Goal: Check status: Check status

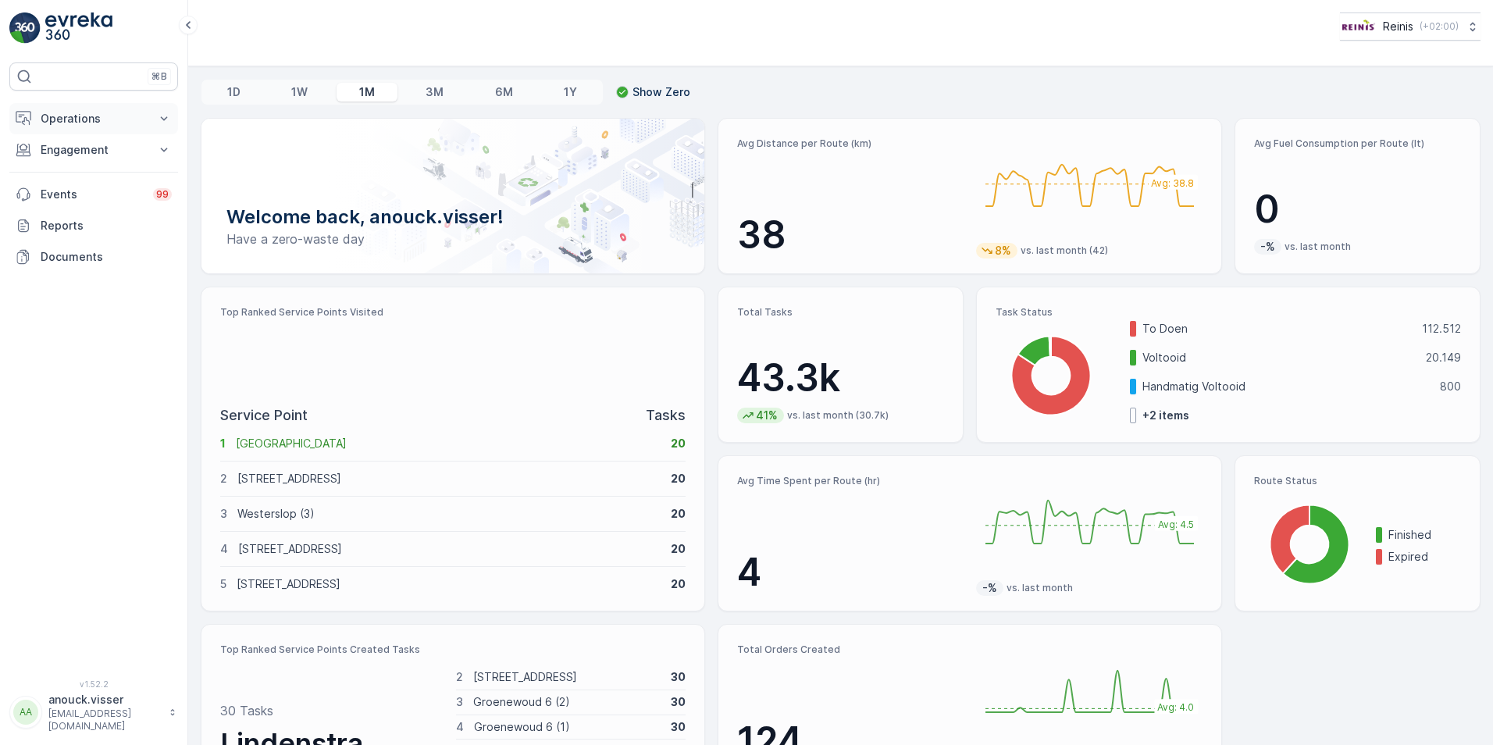
click at [89, 116] on p "Operations" at bounding box center [94, 119] width 106 height 16
click at [132, 194] on link "Routes & Tasks" at bounding box center [106, 189] width 144 height 22
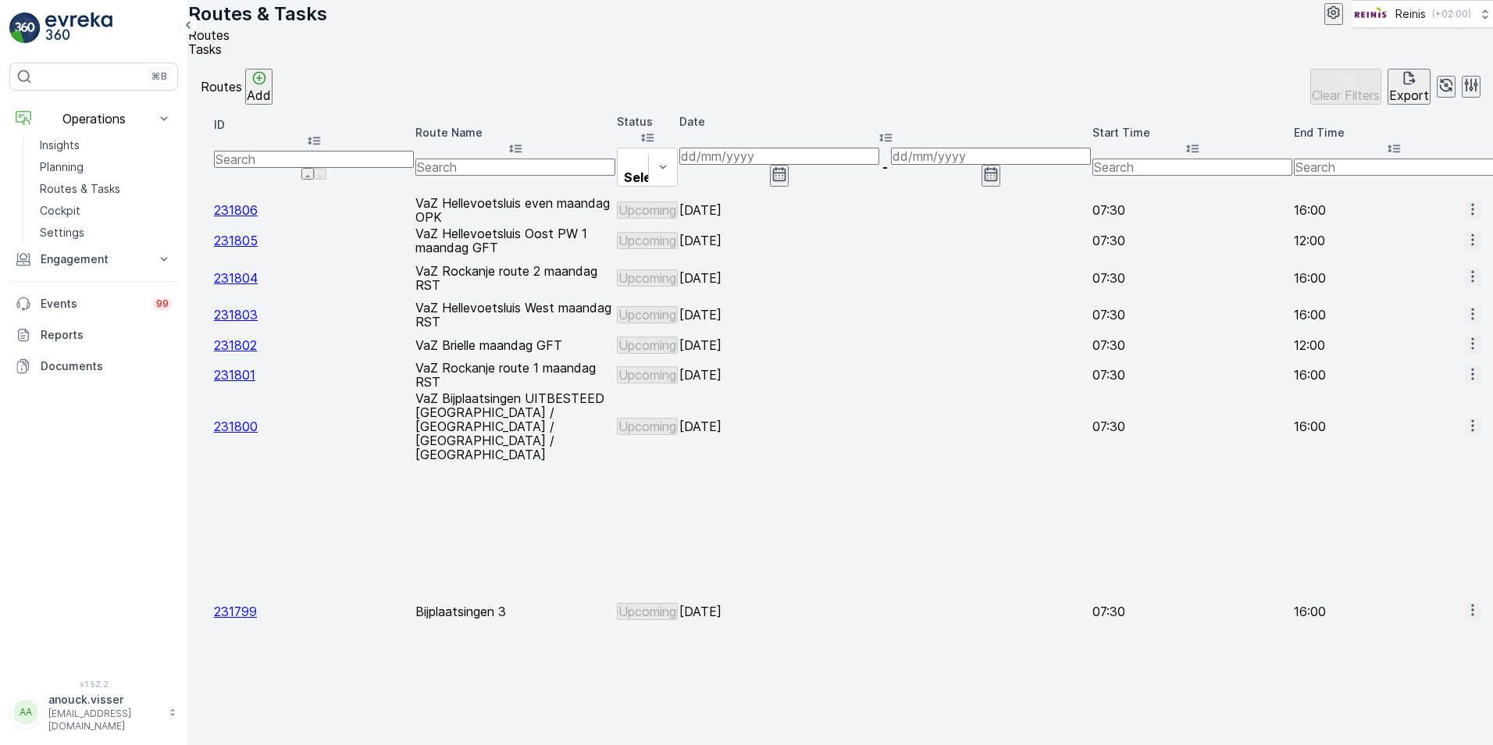
click at [786, 167] on icon "button" at bounding box center [779, 174] width 13 height 14
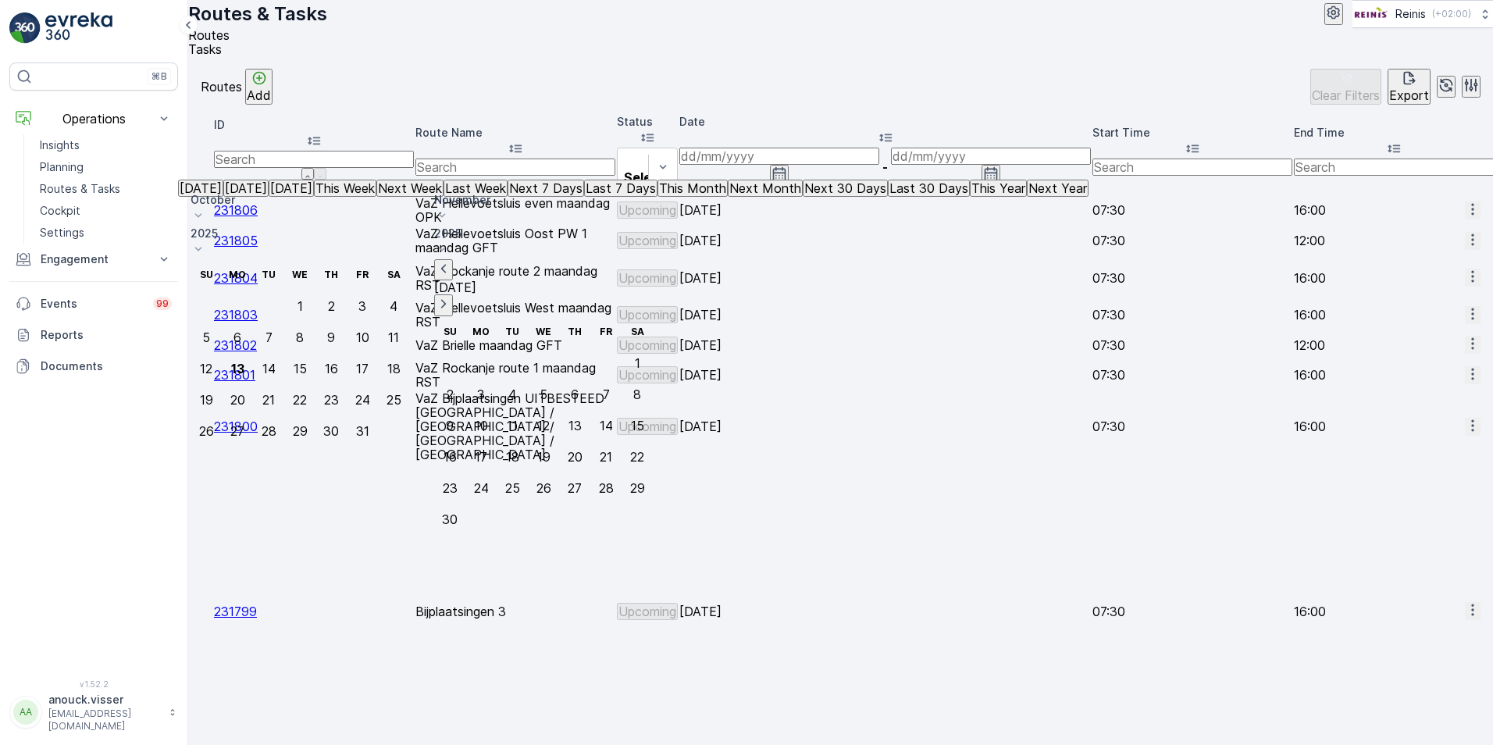
click at [269, 197] on button "[DATE]" at bounding box center [245, 188] width 45 height 17
type input "[DATE]"
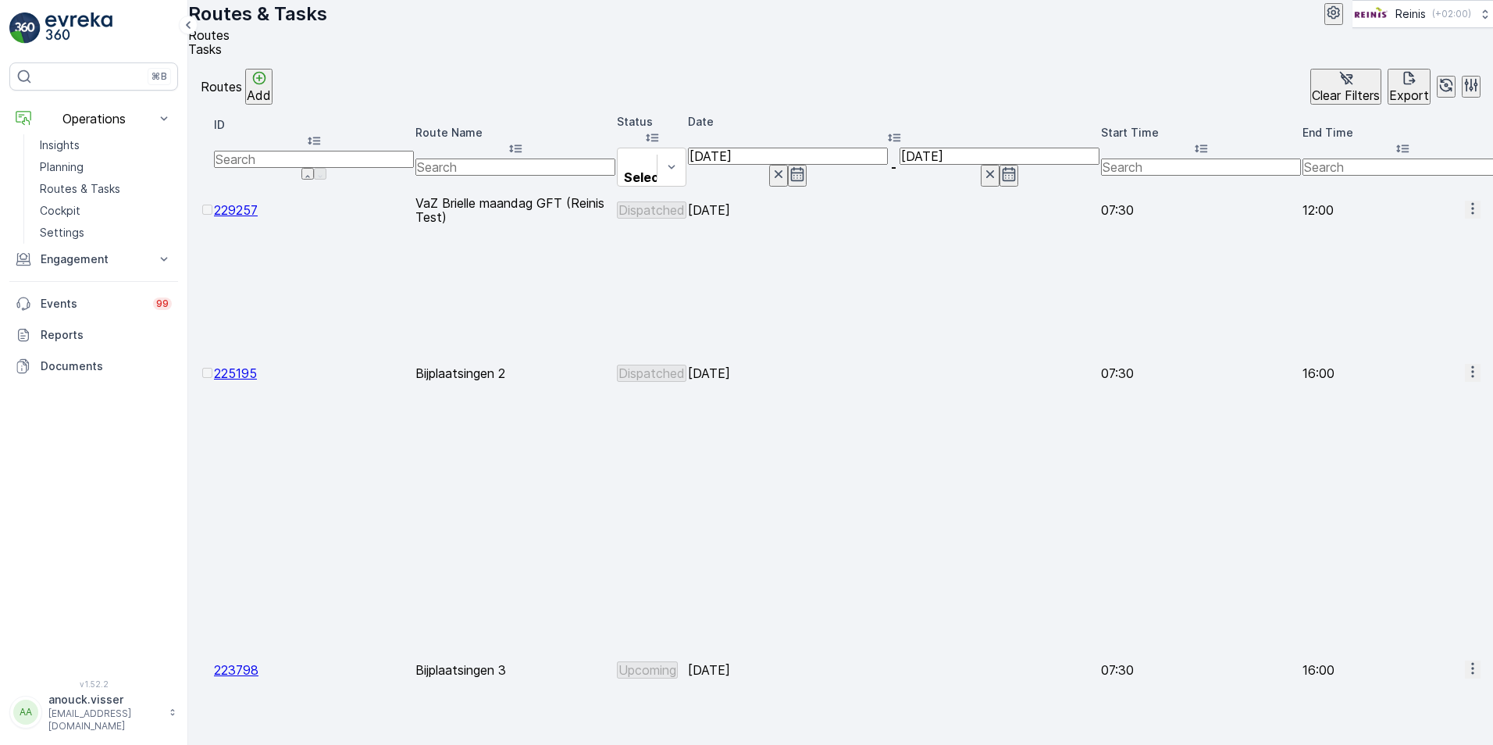
click at [1465, 364] on icon "button" at bounding box center [1473, 372] width 16 height 16
click at [1435, 269] on span "See More Details" at bounding box center [1433, 264] width 91 height 16
click at [597, 159] on input "text" at bounding box center [515, 167] width 200 height 17
type input "Bijplaat"
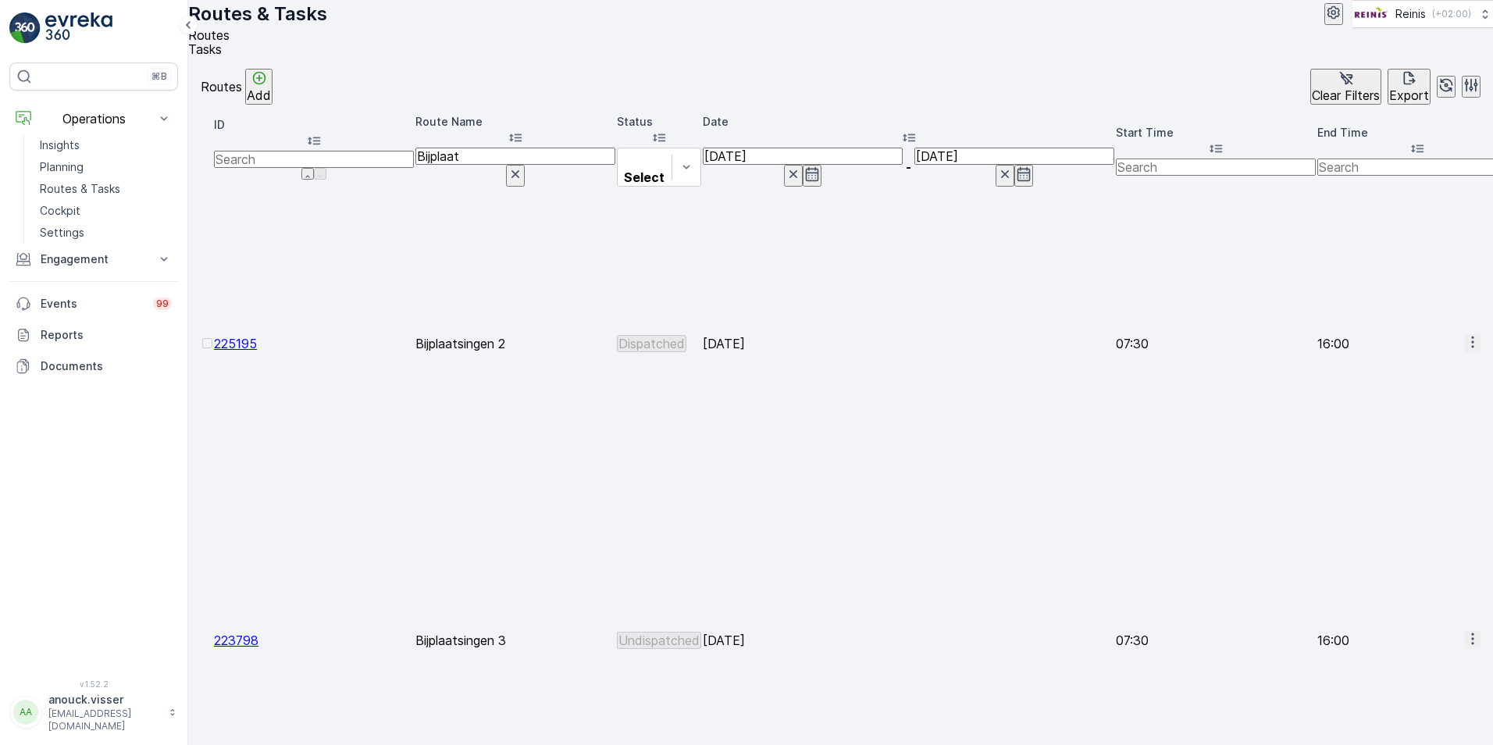
click at [1465, 631] on icon "button" at bounding box center [1473, 639] width 16 height 16
click at [1471, 337] on icon "button" at bounding box center [1472, 343] width 2 height 12
click at [1449, 242] on span "View Route Tracking" at bounding box center [1442, 250] width 108 height 16
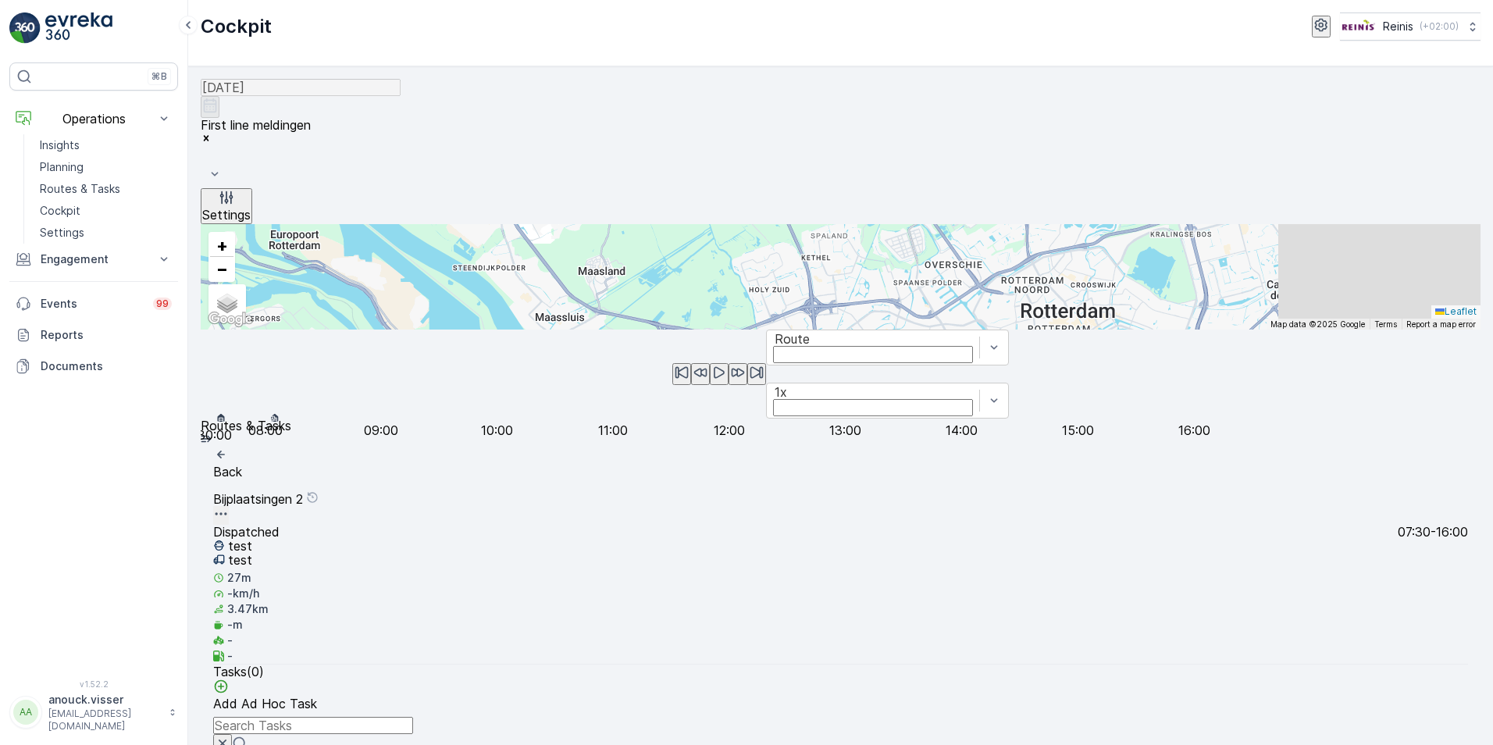
drag, startPoint x: 870, startPoint y: 476, endPoint x: 763, endPoint y: 402, distance: 130.2
click at [763, 330] on div "+ − Satellite Roadmap Terrain Hybrid Leaflet Keyboard shortcuts Map Data Map da…" at bounding box center [841, 276] width 1280 height 105
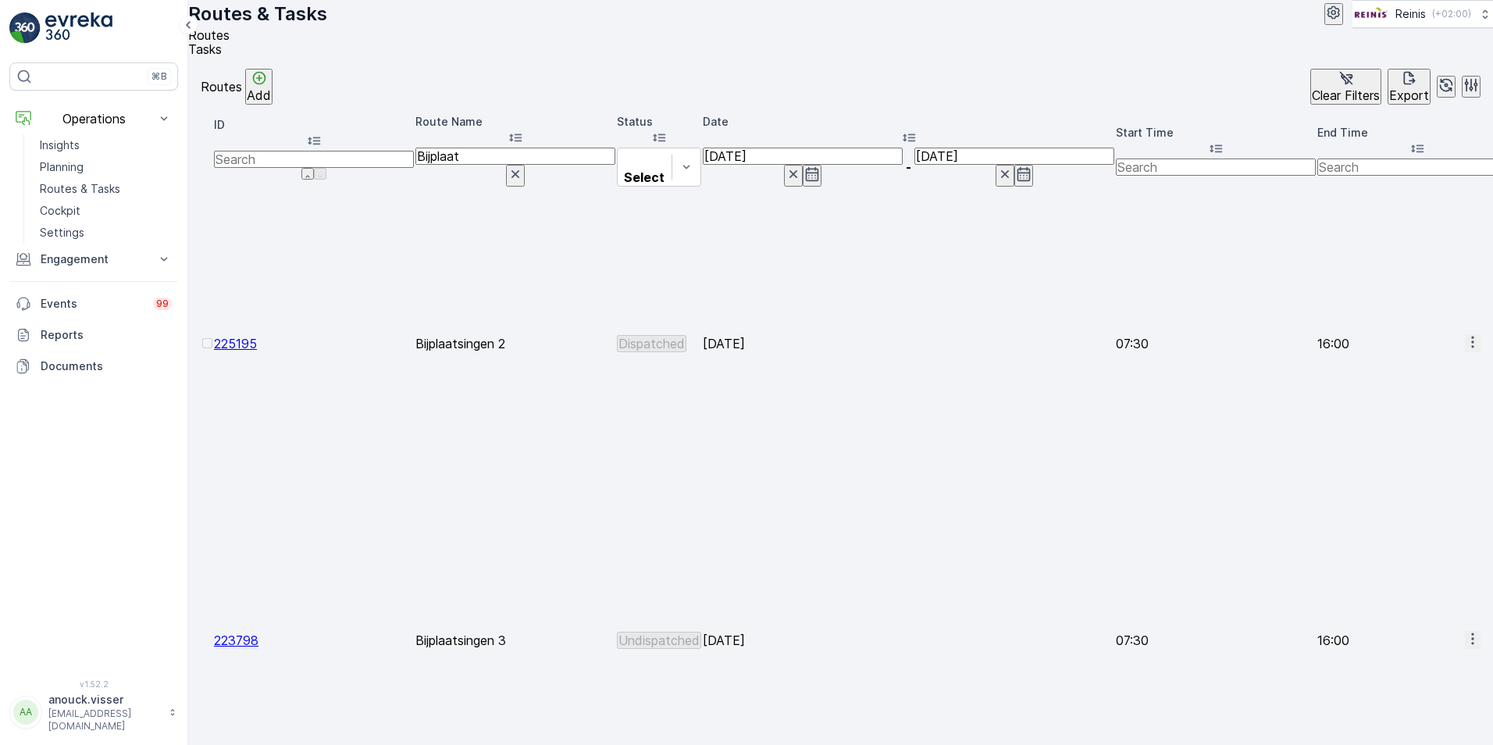
click at [1465, 631] on icon "button" at bounding box center [1473, 639] width 16 height 16
click at [1421, 287] on span "View Route Tracking" at bounding box center [1442, 288] width 108 height 16
